Goal: Information Seeking & Learning: Learn about a topic

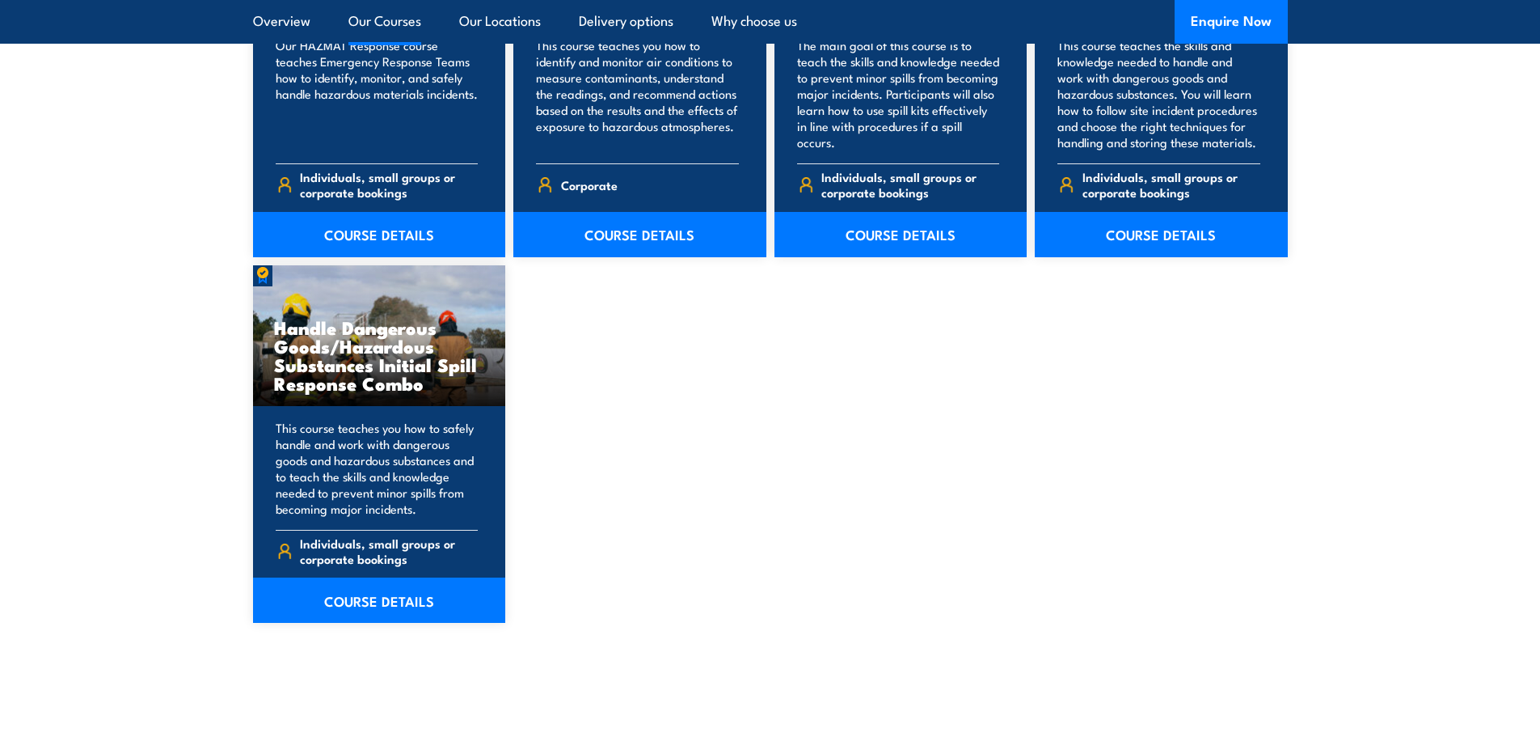
scroll to position [1499, 0]
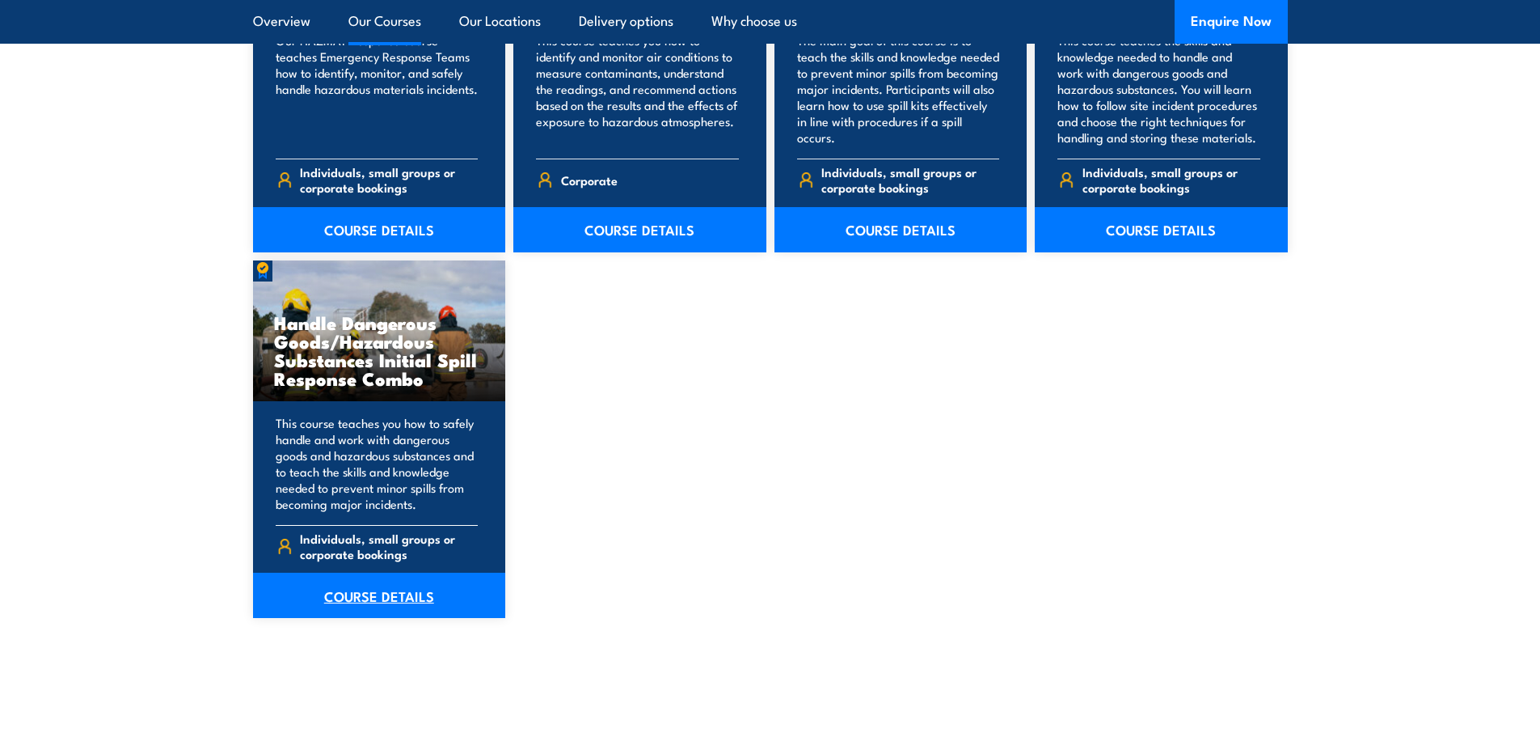
click at [380, 604] on link "COURSE DETAILS" at bounding box center [379, 595] width 253 height 45
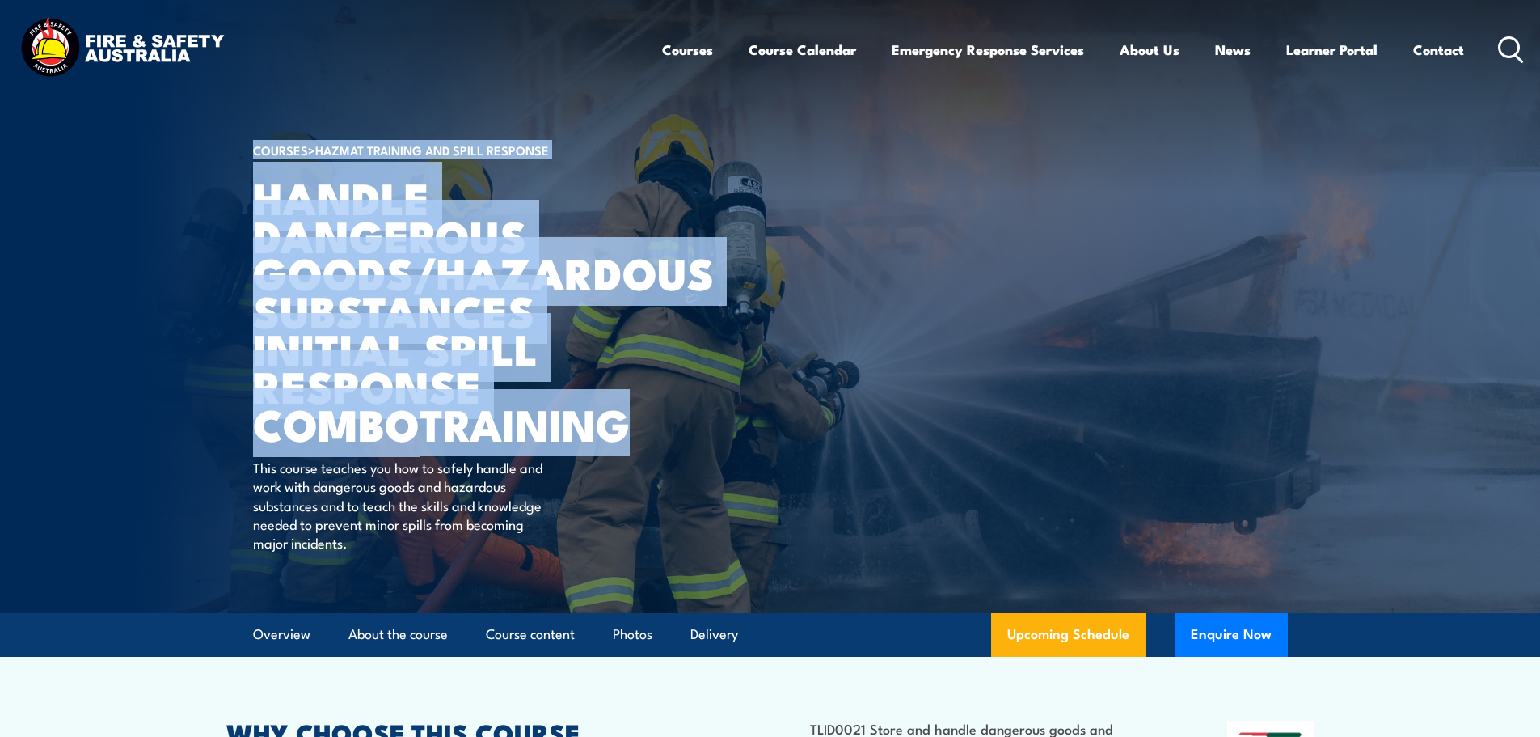
drag, startPoint x: 651, startPoint y: 422, endPoint x: 247, endPoint y: 218, distance: 452.8
click at [247, 218] on section "COURSES > HAZMAT Training and Spill Response Handle Dangerous Goods/Hazardous S…" at bounding box center [770, 306] width 1540 height 613
copy section "COURSES > HAZMAT Training and Spill Response Handle Dangerous Goods/Hazardous S…"
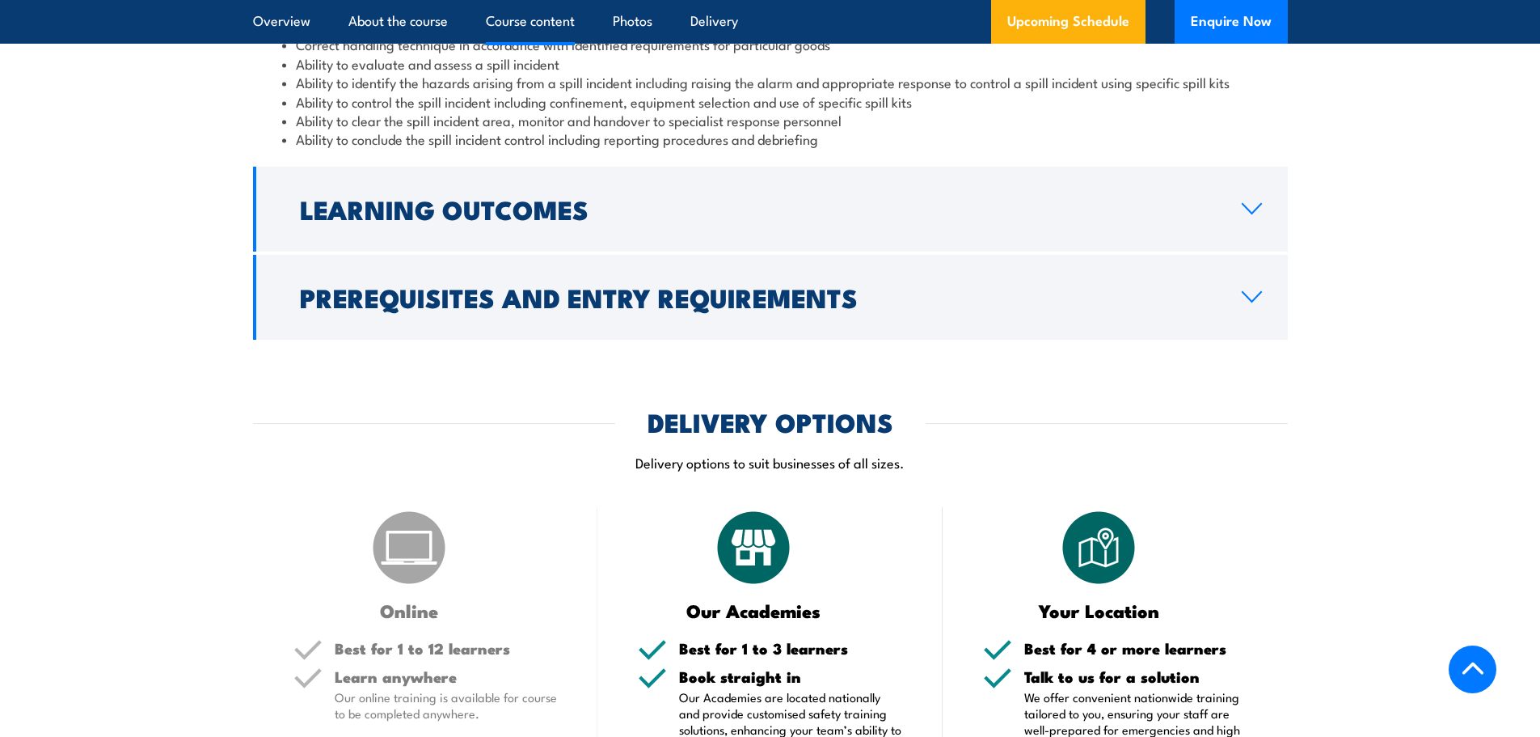
scroll to position [2183, 0]
